Goal: Find contact information: Find contact information

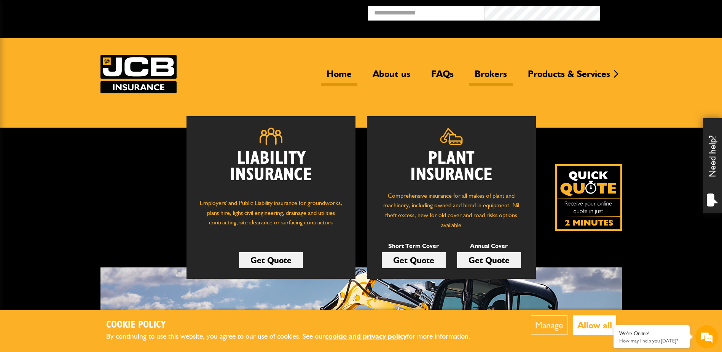
click at [482, 73] on link "Brokers" at bounding box center [491, 77] width 44 height 18
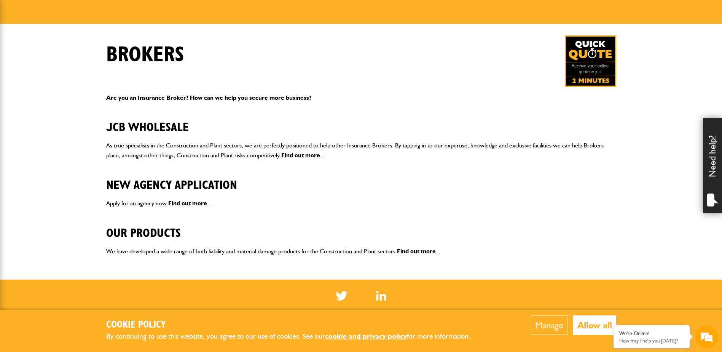
scroll to position [114, 0]
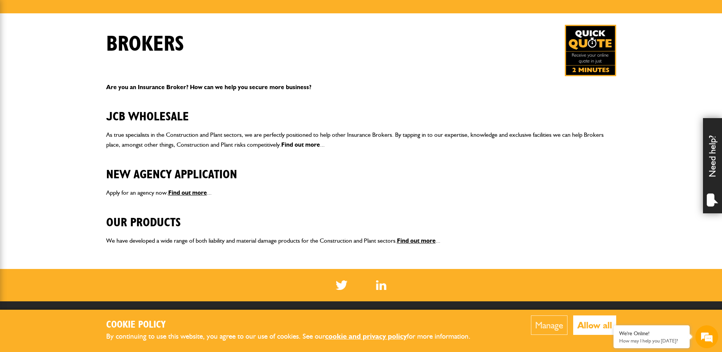
click at [311, 144] on link "Find out more" at bounding box center [300, 144] width 39 height 7
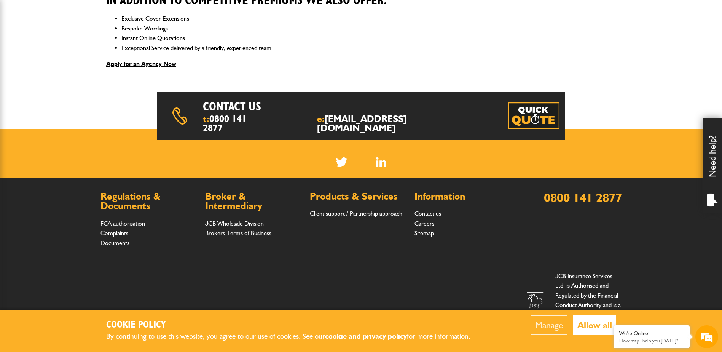
scroll to position [318, 0]
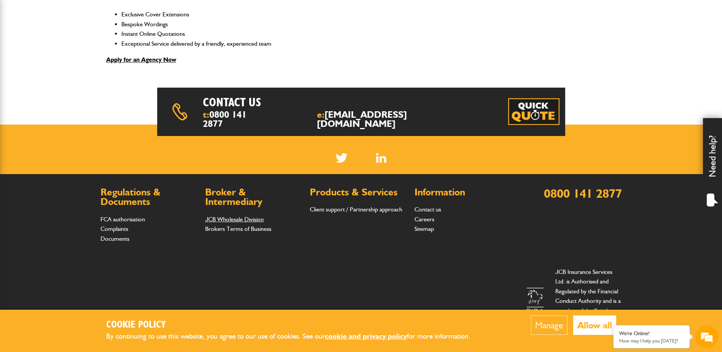
click at [249, 215] on link "JCB Wholesale Division" at bounding box center [234, 218] width 59 height 7
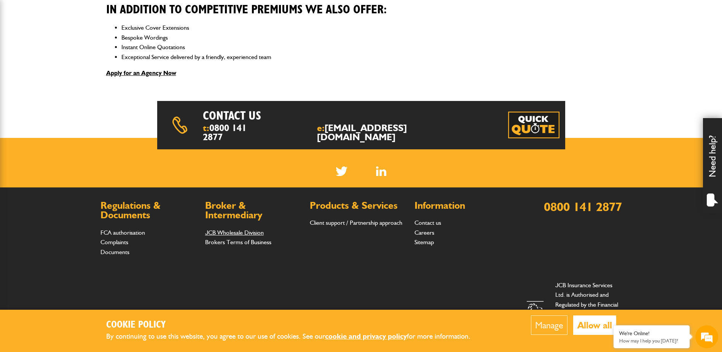
click at [246, 229] on link "JCB Wholesale Division" at bounding box center [234, 232] width 59 height 7
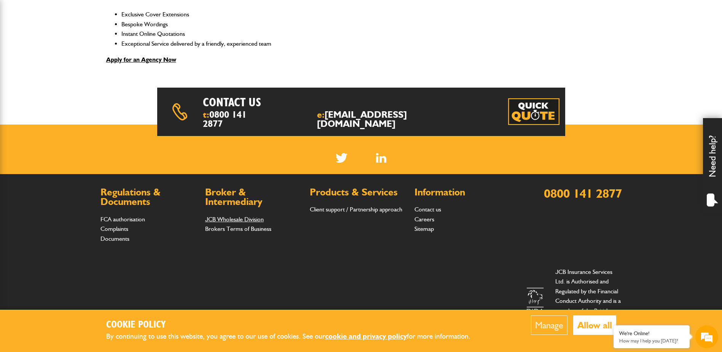
click at [246, 215] on link "JCB Wholesale Division" at bounding box center [234, 218] width 59 height 7
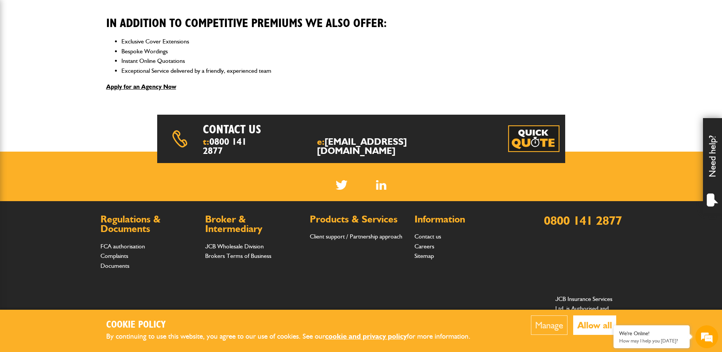
scroll to position [318, 0]
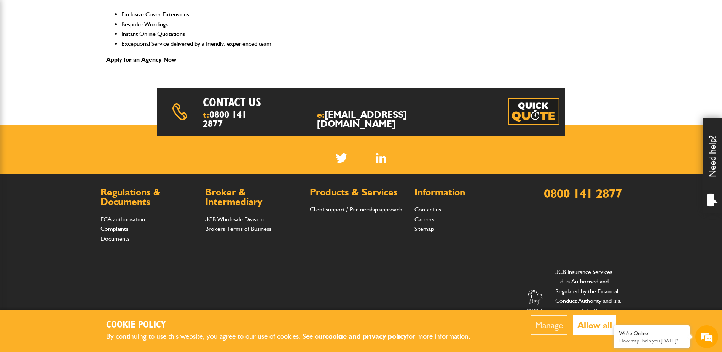
click at [429, 206] on link "Contact us" at bounding box center [428, 209] width 27 height 7
